Goal: Task Accomplishment & Management: Manage account settings

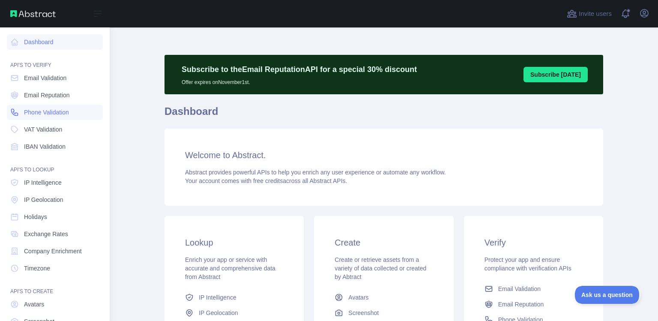
click at [53, 113] on span "Phone Validation" at bounding box center [46, 112] width 45 height 9
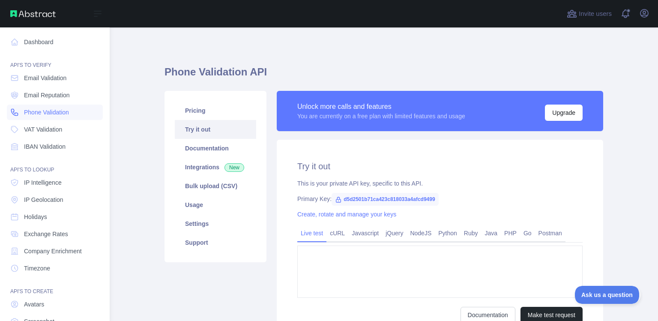
type textarea "**********"
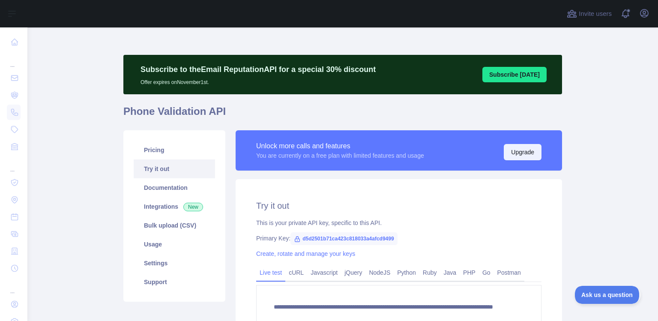
click at [511, 153] on button "Upgrade" at bounding box center [523, 152] width 38 height 16
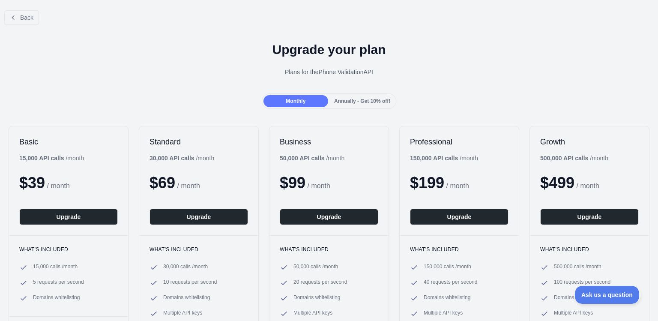
click at [0, 137] on div "Basic 15,000 API calls / month $ 39 / month Upgrade What's included 15,000 call…" at bounding box center [329, 229] width 658 height 224
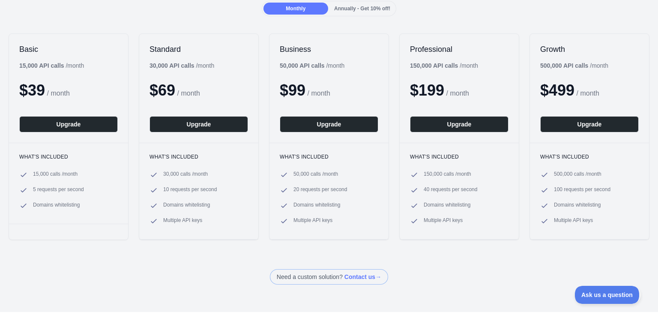
scroll to position [50, 0]
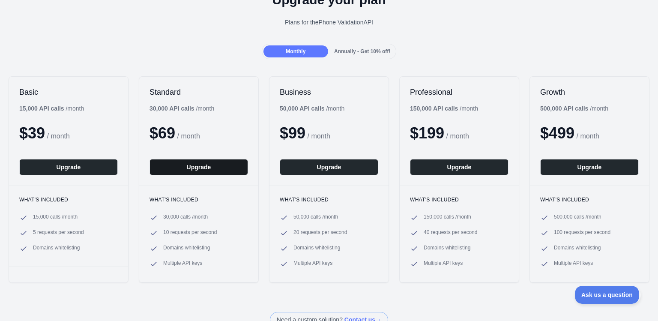
click at [216, 163] on button "Upgrade" at bounding box center [199, 167] width 99 height 16
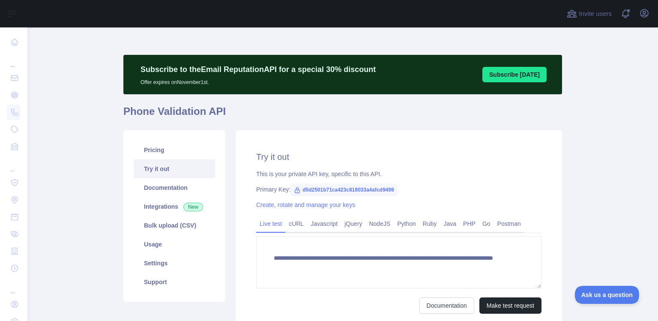
click at [327, 191] on span "d5d2501b71ca423c818033a4afcd9499" at bounding box center [344, 189] width 107 height 13
click at [373, 189] on span "d5d2501b71ca423c818033a4afcd9499" at bounding box center [344, 189] width 107 height 13
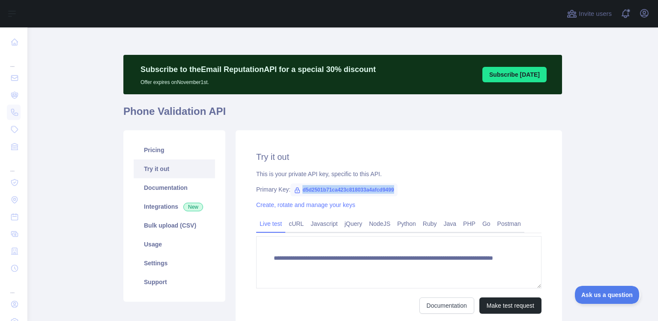
copy span "d5d2501b71ca423c818033a4afcd9499"
click at [356, 190] on span "d5d2501b71ca423c818033a4afcd9499" at bounding box center [344, 189] width 107 height 13
copy span "d5d2501b71ca423c818033a4afcd9499"
click at [335, 208] on link "Create, rotate and manage your keys" at bounding box center [305, 204] width 99 height 7
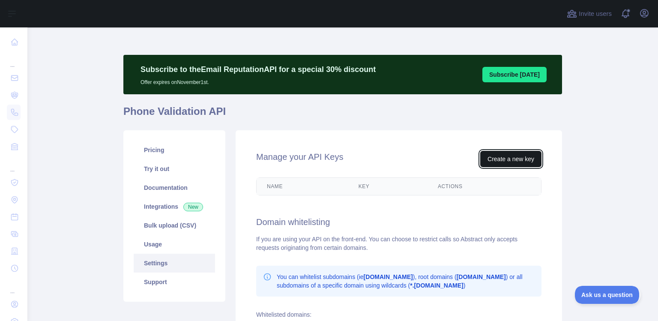
click at [512, 158] on button "Create a new key" at bounding box center [510, 159] width 61 height 16
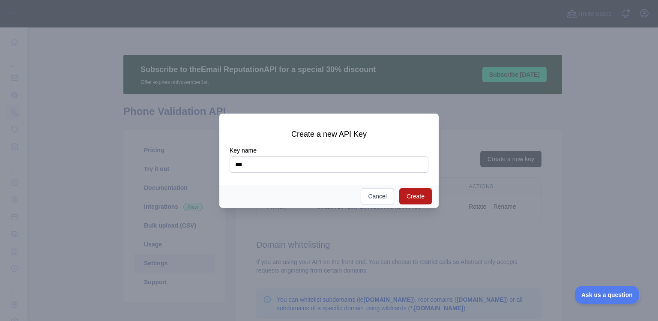
type input "***"
click at [423, 188] on button "Create" at bounding box center [415, 196] width 33 height 16
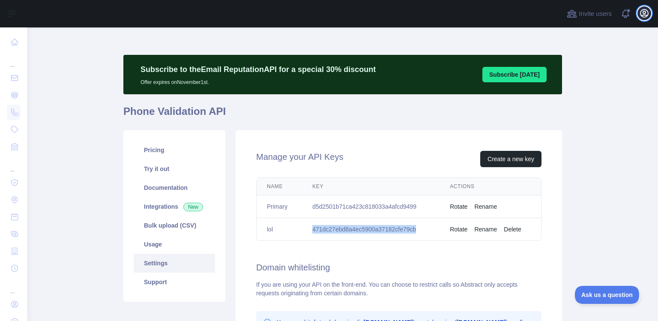
click at [646, 12] on icon "button" at bounding box center [644, 13] width 10 height 10
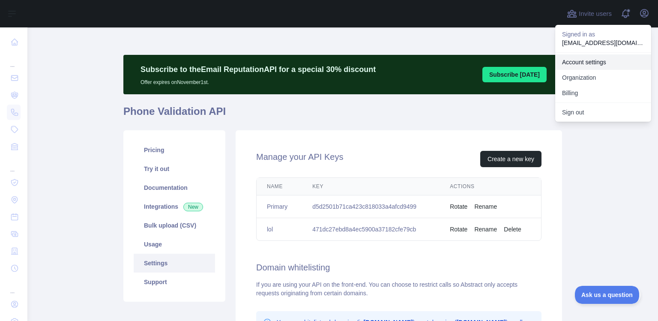
click at [584, 59] on link "Account settings" at bounding box center [603, 61] width 96 height 15
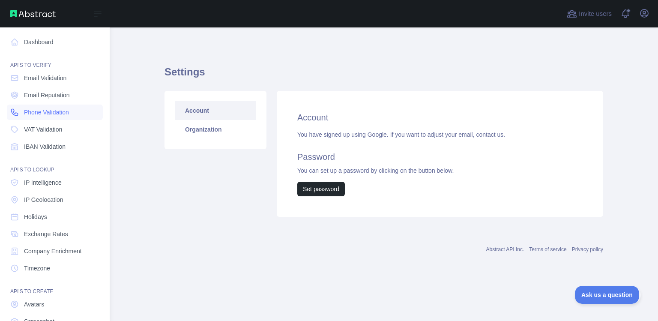
click at [34, 111] on span "Phone Validation" at bounding box center [46, 112] width 45 height 9
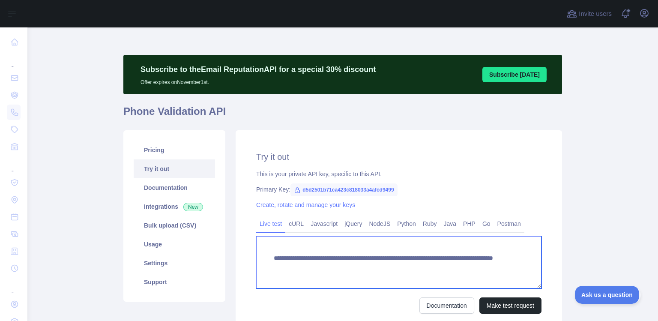
click at [345, 263] on textarea "**********" at bounding box center [398, 262] width 285 height 52
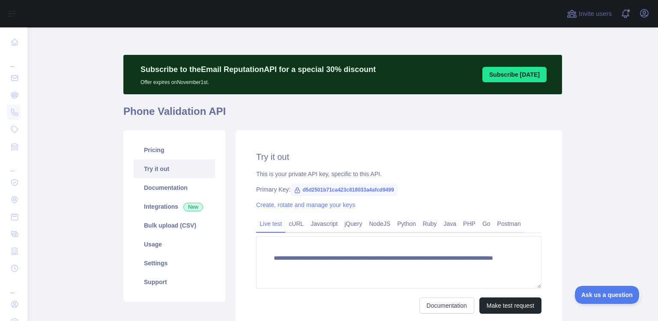
click at [502, 75] on button "Subscribe [DATE]" at bounding box center [515, 74] width 64 height 15
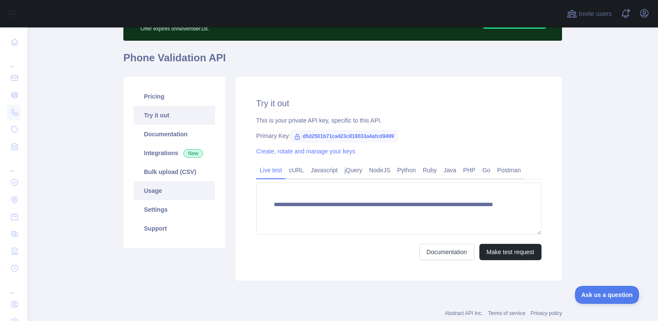
click at [171, 189] on link "Usage" at bounding box center [174, 190] width 81 height 19
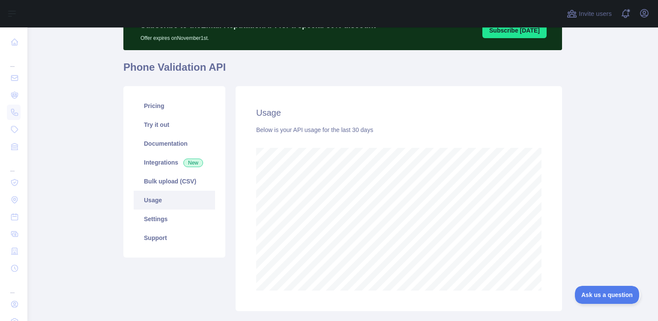
scroll to position [293, 624]
click at [177, 224] on link "Settings" at bounding box center [174, 219] width 81 height 19
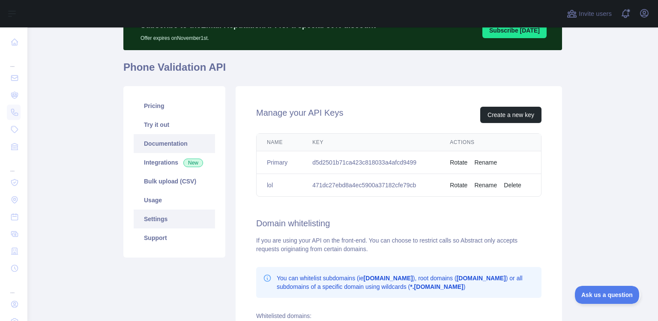
click at [167, 141] on link "Documentation" at bounding box center [174, 143] width 81 height 19
